Goal: Task Accomplishment & Management: Manage account settings

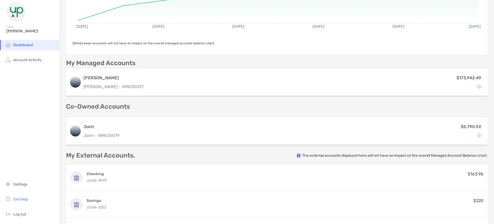
scroll to position [96, 0]
click at [36, 62] on li "Account Activity" at bounding box center [29, 60] width 59 height 11
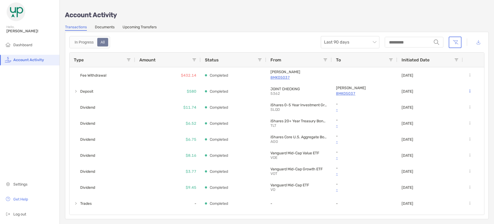
click at [147, 27] on link "Upcoming Transfers" at bounding box center [140, 28] width 34 height 6
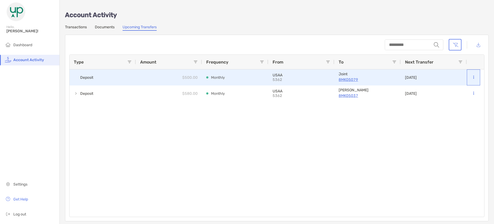
click at [474, 77] on button at bounding box center [473, 77] width 5 height 5
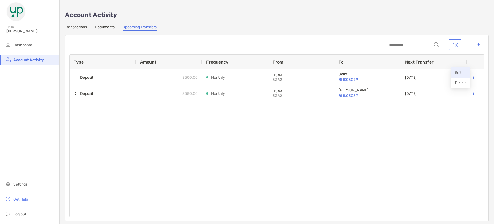
click at [461, 73] on p "Edit" at bounding box center [460, 72] width 11 height 7
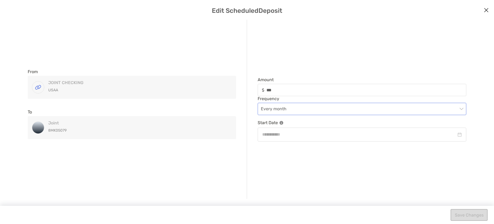
click at [464, 109] on div "Every month" at bounding box center [362, 109] width 209 height 12
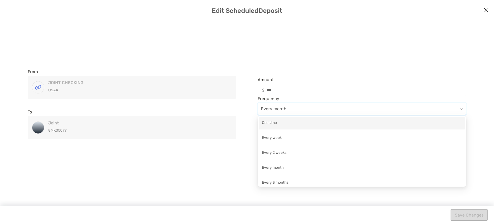
scroll to position [4, 0]
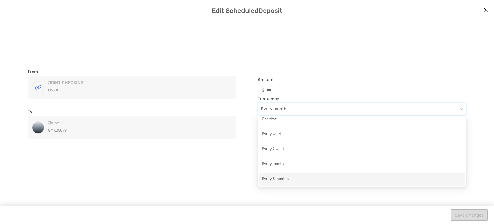
click at [284, 178] on div "Every 3 months" at bounding box center [362, 179] width 200 height 7
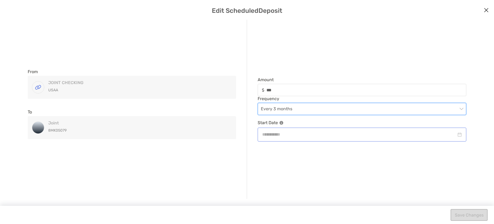
click at [459, 134] on div "modal" at bounding box center [362, 134] width 200 height 7
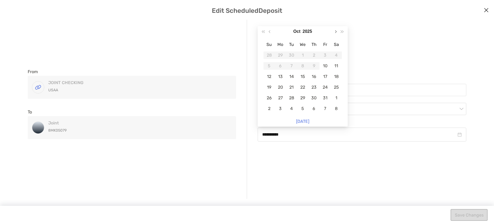
click at [336, 31] on span "Next month (PageDown)" at bounding box center [335, 31] width 3 height 3
click at [282, 53] on div "1" at bounding box center [280, 54] width 7 height 7
type input "**********"
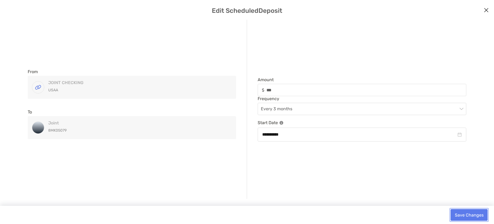
click at [458, 216] on button "Save Changes" at bounding box center [469, 215] width 37 height 12
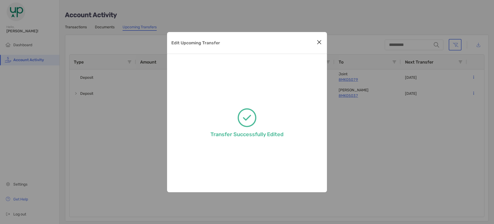
click at [319, 41] on icon "Close modal" at bounding box center [319, 42] width 5 height 6
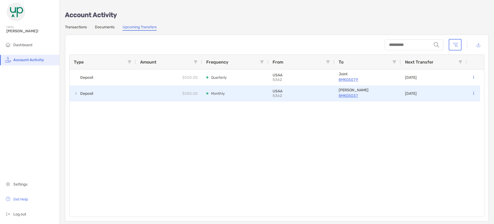
click at [473, 93] on button at bounding box center [473, 93] width 5 height 5
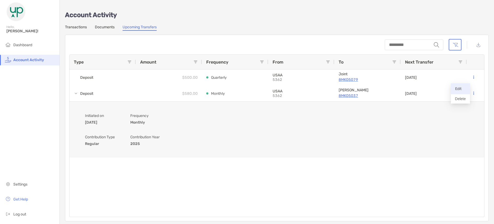
click at [462, 90] on p "Edit" at bounding box center [460, 88] width 11 height 7
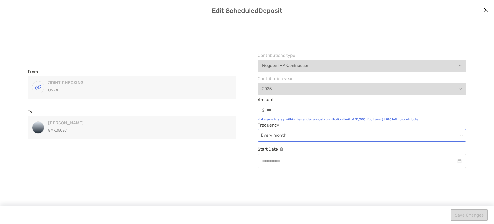
click at [464, 134] on div "Every month" at bounding box center [362, 135] width 209 height 12
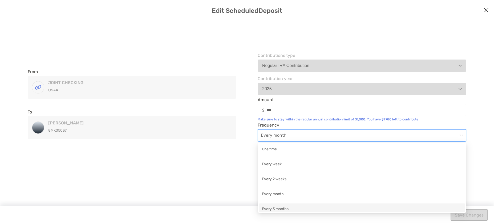
click at [302, 208] on div "Every 3 months" at bounding box center [362, 209] width 200 height 7
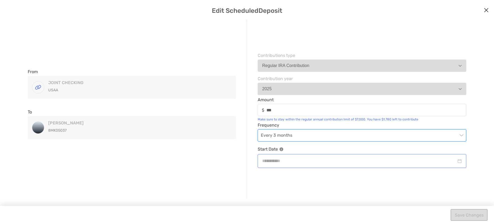
click at [460, 160] on div "modal" at bounding box center [362, 160] width 200 height 7
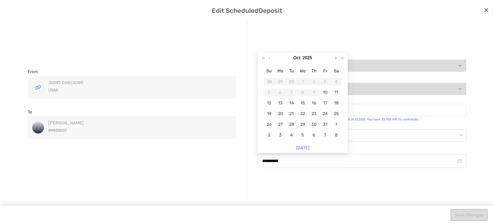
click at [337, 59] on button "Next month (PageDown)" at bounding box center [335, 58] width 7 height 11
click at [336, 59] on button "Next month (PageDown)" at bounding box center [335, 58] width 7 height 11
click at [273, 91] on div "7" at bounding box center [269, 92] width 7 height 7
type input "**********"
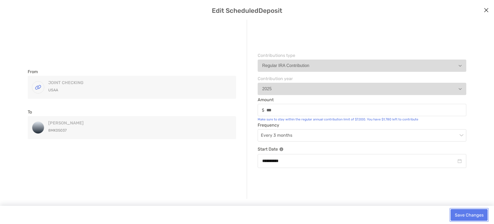
click at [460, 214] on button "Save Changes" at bounding box center [469, 215] width 37 height 12
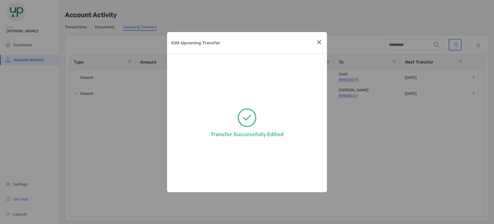
click at [318, 42] on icon "Close modal" at bounding box center [319, 42] width 5 height 6
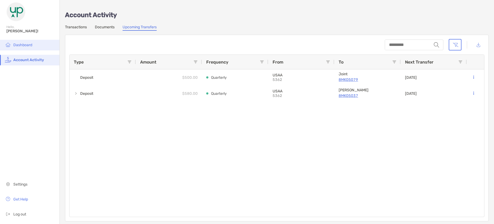
click at [15, 44] on span "Dashboard" at bounding box center [22, 45] width 19 height 5
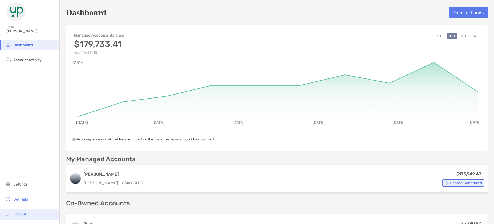
click at [20, 214] on span "Log out" at bounding box center [19, 214] width 13 height 5
